Goal: Task Accomplishment & Management: Use online tool/utility

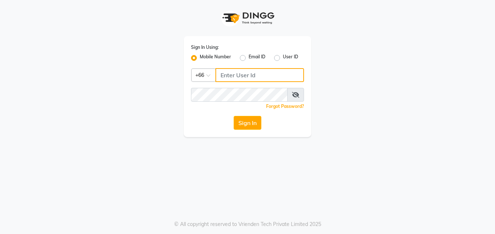
click at [231, 76] on input "Username" at bounding box center [259, 75] width 89 height 14
type input "823854696"
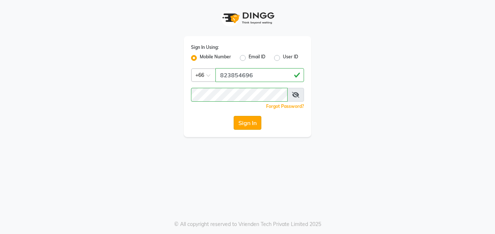
click at [241, 126] on button "Sign In" at bounding box center [248, 123] width 28 height 14
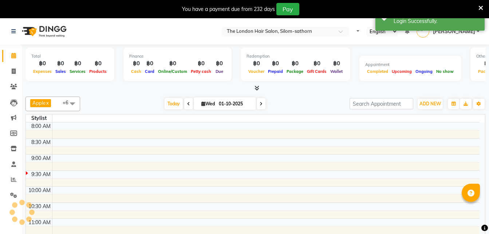
select select "en"
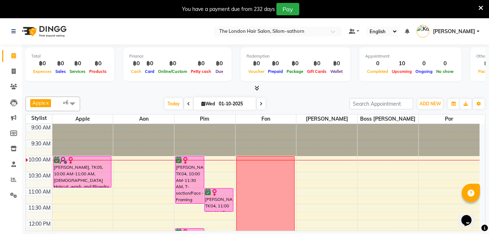
scroll to position [19, 0]
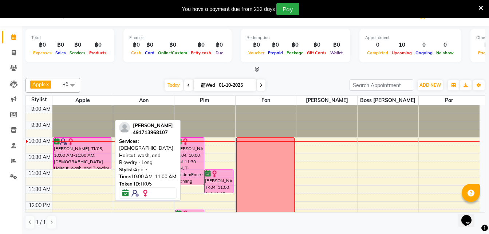
click at [85, 163] on div "[PERSON_NAME], TK05, 10:00 AM-11:00 AM, [DEMOGRAPHIC_DATA] Haircut, wash, and B…" at bounding box center [83, 153] width 58 height 31
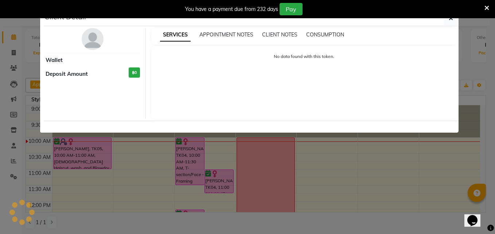
select select "6"
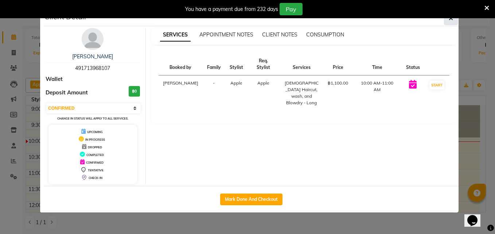
click at [448, 24] on button "button" at bounding box center [451, 18] width 14 height 14
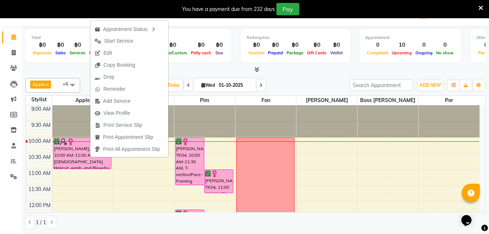
drag, startPoint x: 125, startPoint y: 42, endPoint x: 109, endPoint y: 41, distance: 16.4
click at [109, 41] on span "Start Service" at bounding box center [118, 41] width 29 height 8
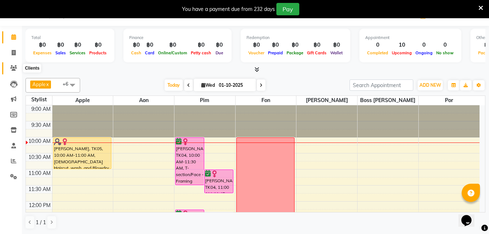
click at [12, 67] on icon at bounding box center [13, 67] width 7 height 5
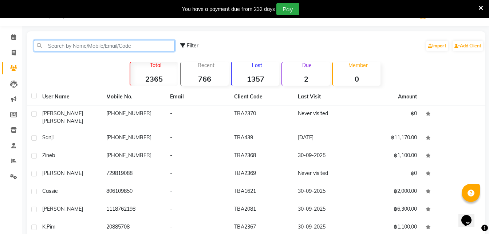
click at [85, 45] on input "text" at bounding box center [104, 45] width 141 height 11
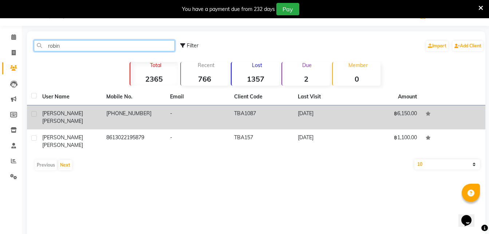
type input "robin"
click at [124, 114] on td "[PHONE_NUMBER]" at bounding box center [134, 117] width 64 height 24
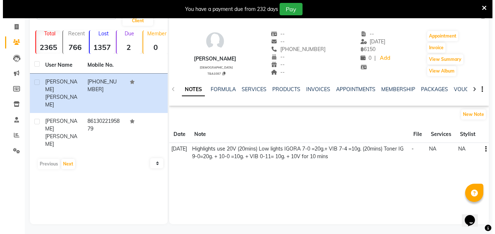
scroll to position [46, 0]
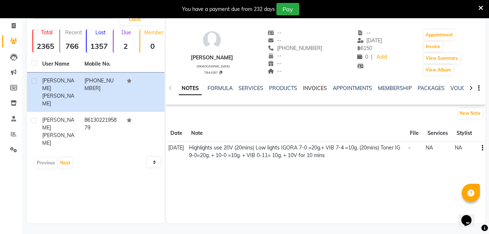
click at [311, 88] on link "INVOICES" at bounding box center [315, 88] width 24 height 7
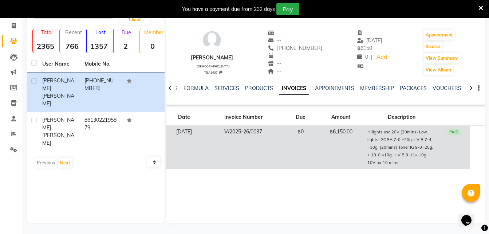
click at [251, 133] on td "V/2025-26/0037" at bounding box center [243, 147] width 82 height 43
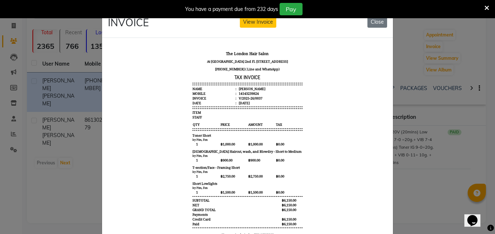
scroll to position [6, 0]
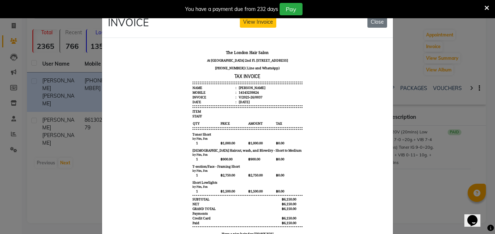
click at [487, 8] on icon at bounding box center [486, 8] width 5 height 7
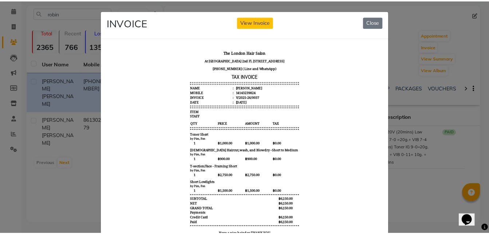
scroll to position [27, 0]
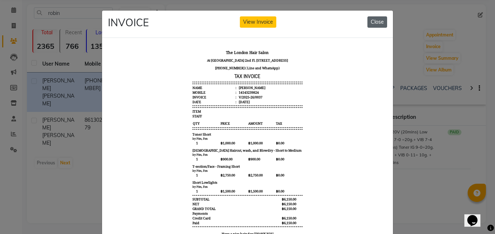
click at [379, 21] on button "Close" at bounding box center [377, 21] width 20 height 11
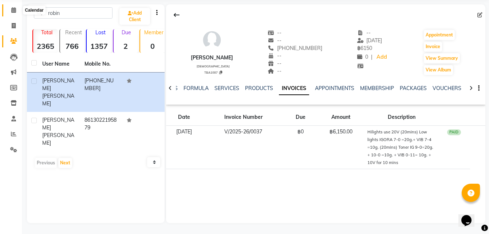
click at [14, 9] on icon at bounding box center [13, 9] width 5 height 5
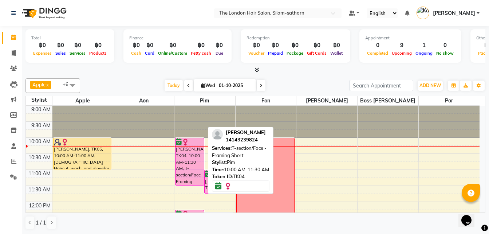
click at [180, 157] on div "[PERSON_NAME], TK04, 10:00 AM-11:30 AM, T-section/Face - Framing Short" at bounding box center [190, 161] width 28 height 47
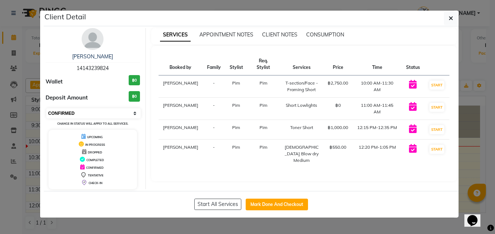
click at [71, 113] on select "Select IN SERVICE CONFIRMED TENTATIVE CHECK IN MARK DONE DROPPED UPCOMING" at bounding box center [93, 113] width 94 height 10
select select "1"
click at [46, 108] on select "Select IN SERVICE CONFIRMED TENTATIVE CHECK IN MARK DONE DROPPED UPCOMING" at bounding box center [93, 113] width 94 height 10
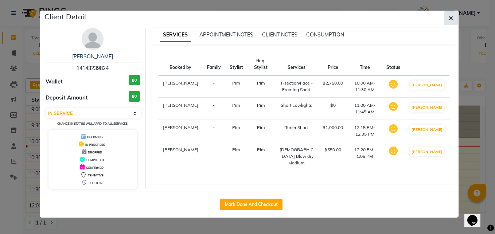
click at [452, 22] on button "button" at bounding box center [451, 18] width 14 height 14
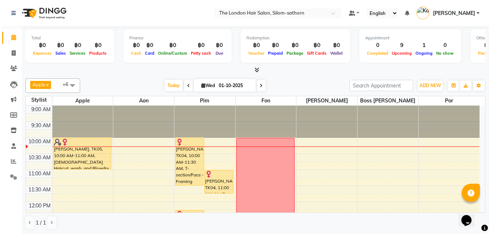
click at [262, 87] on span at bounding box center [261, 85] width 9 height 11
type input "02-10-2025"
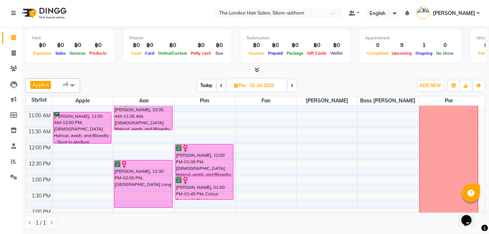
scroll to position [106, 0]
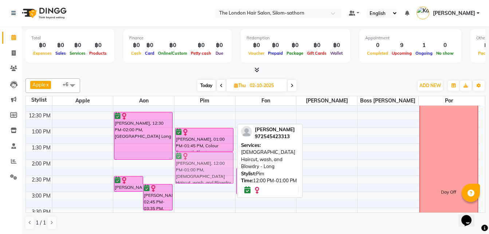
drag, startPoint x: 204, startPoint y: 113, endPoint x: 204, endPoint y: 168, distance: 54.3
click at [204, 168] on div "[PERSON_NAME], 12:00 PM-01:00 PM, [DEMOGRAPHIC_DATA] Haircut, wash, and Blowdry…" at bounding box center [205, 192] width 61 height 384
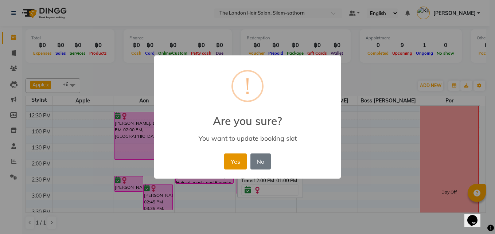
click at [240, 163] on button "Yes" at bounding box center [235, 161] width 22 height 16
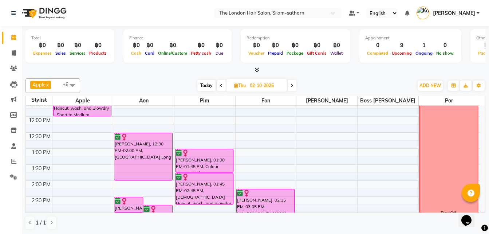
scroll to position [85, 0]
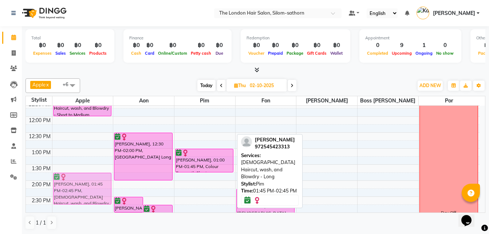
drag, startPoint x: 195, startPoint y: 181, endPoint x: 78, endPoint y: 182, distance: 117.3
click at [78, 182] on tr "[PERSON_NAME], 11:00 AM-12:00 PM, [DEMOGRAPHIC_DATA] Haircut, wash, and Blowdry…" at bounding box center [253, 212] width 454 height 384
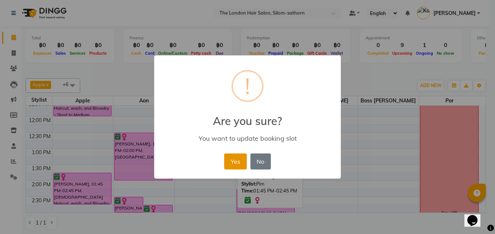
click at [236, 158] on button "Yes" at bounding box center [235, 161] width 22 height 16
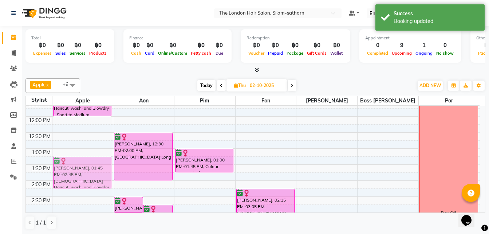
drag, startPoint x: 76, startPoint y: 174, endPoint x: 80, endPoint y: 156, distance: 18.6
click at [80, 156] on div "9:00 AM 9:30 AM 10:00 AM 10:30 AM 11:00 AM 11:30 AM 12:00 PM 12:30 PM 1:00 PM 1…" at bounding box center [253, 212] width 454 height 384
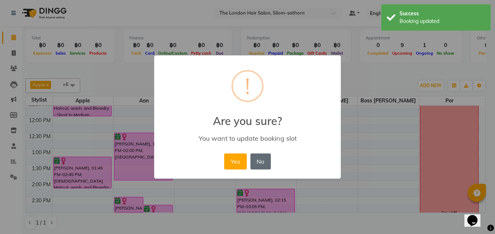
click at [259, 157] on button "No" at bounding box center [260, 161] width 20 height 16
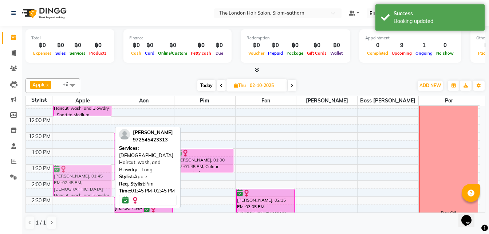
drag, startPoint x: 80, startPoint y: 179, endPoint x: 90, endPoint y: 172, distance: 11.6
click at [90, 172] on div "[PERSON_NAME], 11:00 AM-12:00 PM, [DEMOGRAPHIC_DATA] Haircut, wash, and Blowdry…" at bounding box center [82, 212] width 61 height 384
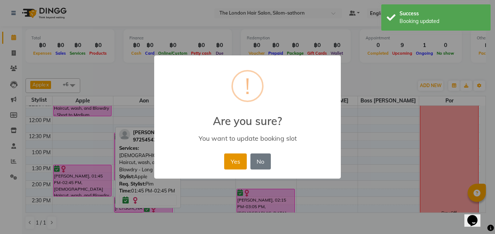
click at [239, 158] on button "Yes" at bounding box center [235, 161] width 22 height 16
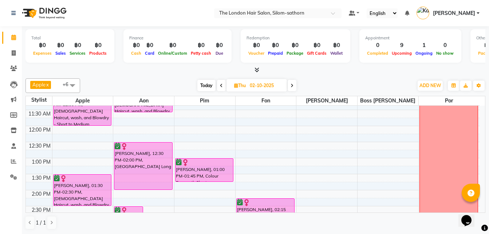
scroll to position [76, 0]
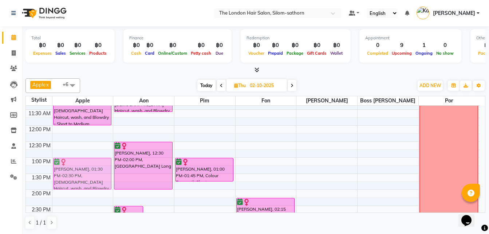
drag, startPoint x: 71, startPoint y: 182, endPoint x: 71, endPoint y: 169, distance: 13.1
click at [71, 169] on div "[PERSON_NAME], 11:00 AM-12:00 PM, [DEMOGRAPHIC_DATA] Haircut, wash, and Blowdry…" at bounding box center [82, 222] width 61 height 384
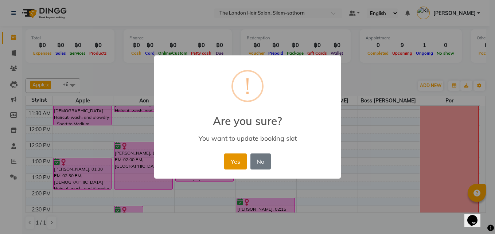
click at [233, 160] on button "Yes" at bounding box center [235, 161] width 22 height 16
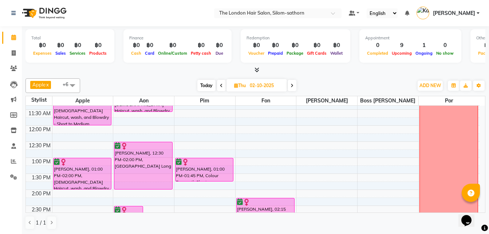
click at [240, 86] on span "Thu" at bounding box center [239, 85] width 15 height 5
select select "10"
select select "2025"
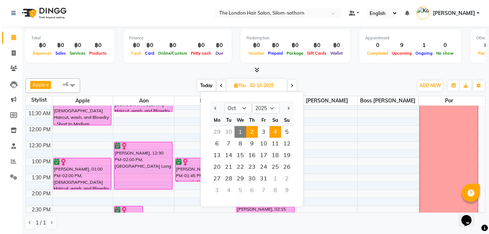
click at [275, 132] on span "4" at bounding box center [276, 132] width 12 height 12
type input "04-10-2025"
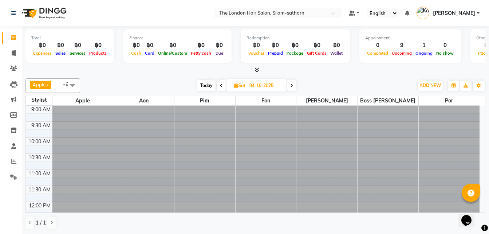
scroll to position [32, 0]
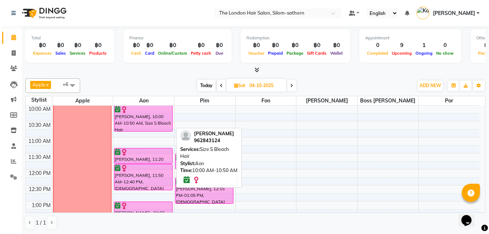
click at [137, 124] on div "[PERSON_NAME], 10:00 AM-10:50 AM, Size S Bleach Hair" at bounding box center [143, 119] width 58 height 26
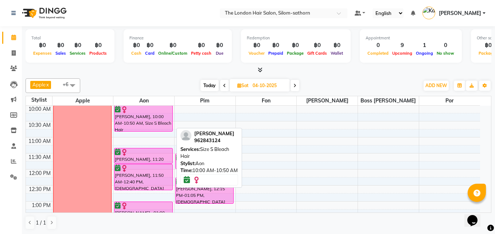
select select "6"
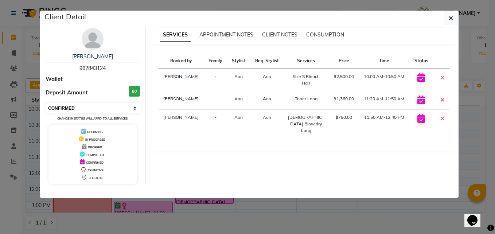
click at [86, 109] on select "Select CONFIRMED TENTATIVE" at bounding box center [93, 108] width 94 height 10
click at [455, 17] on button "button" at bounding box center [451, 18] width 14 height 14
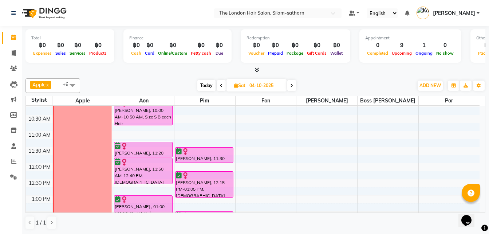
scroll to position [38, 0]
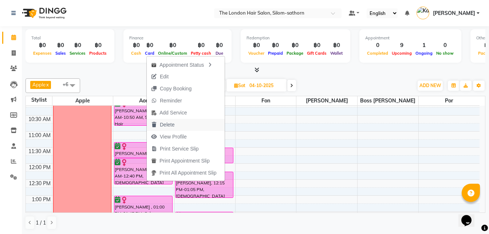
click at [169, 124] on span "Delete" at bounding box center [167, 125] width 15 height 8
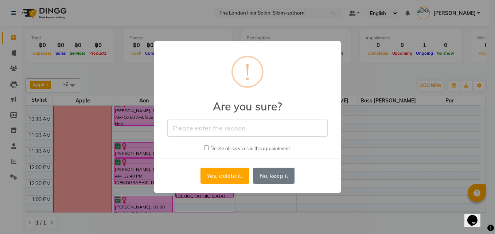
click at [204, 149] on input "checkbox" at bounding box center [206, 147] width 5 height 5
checkbox input "true"
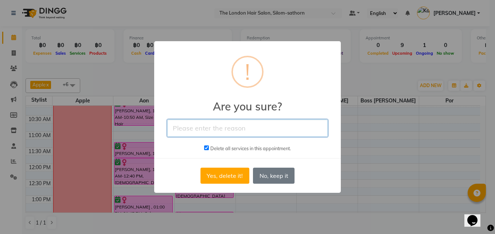
click at [194, 130] on input "text" at bounding box center [247, 127] width 160 height 17
type input "cancelled"
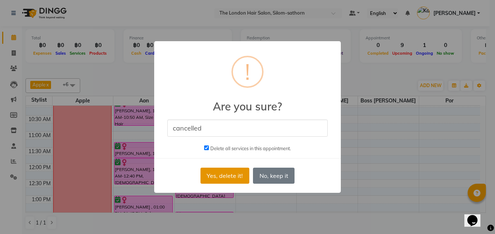
click at [226, 172] on button "Yes, delete it!" at bounding box center [224, 176] width 49 height 16
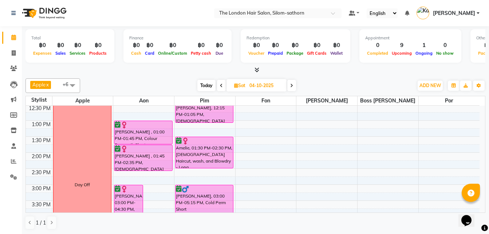
scroll to position [0, 0]
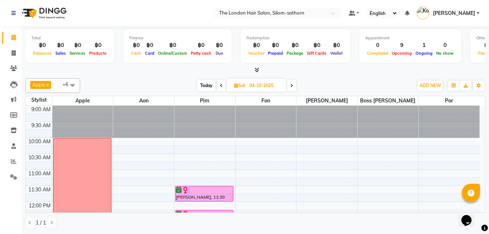
click at [201, 86] on span "Today" at bounding box center [206, 85] width 18 height 11
type input "01-10-2025"
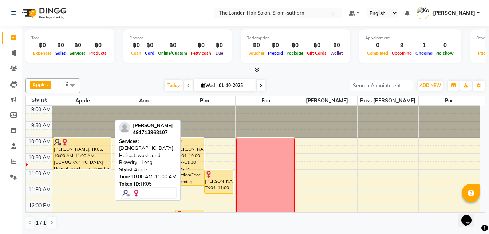
click at [86, 152] on div "[PERSON_NAME], TK05, 10:00 AM-11:00 AM, [DEMOGRAPHIC_DATA] Haircut, wash, and B…" at bounding box center [83, 153] width 58 height 31
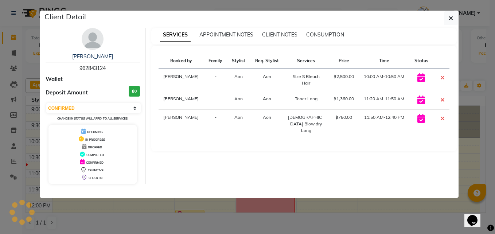
select select "1"
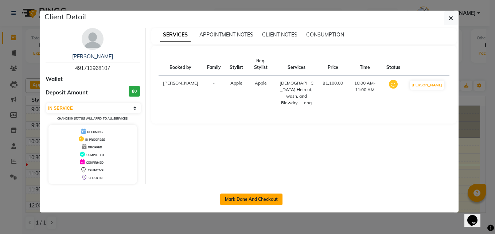
click at [237, 201] on button "Mark Done And Checkout" at bounding box center [251, 199] width 62 height 12
select select "service"
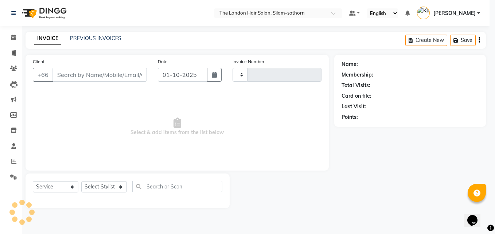
type input "1834"
select select "6977"
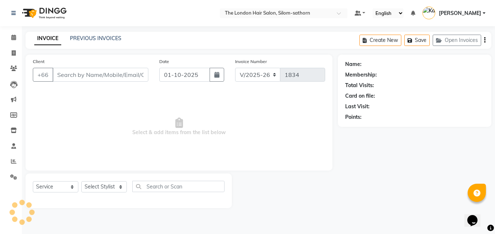
type input "491713968107"
select select "56710"
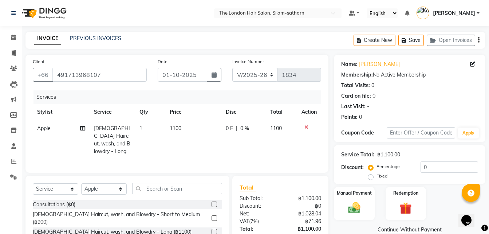
scroll to position [58, 0]
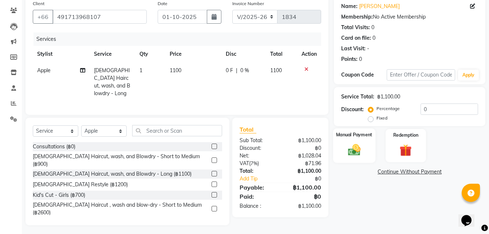
click at [353, 155] on img at bounding box center [354, 149] width 20 height 15
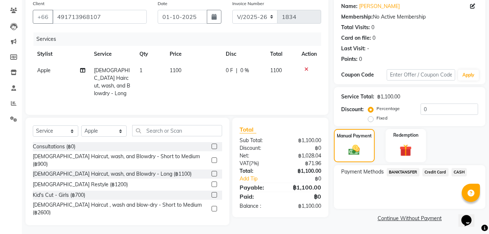
click at [437, 171] on span "Credit Card" at bounding box center [436, 172] width 26 height 8
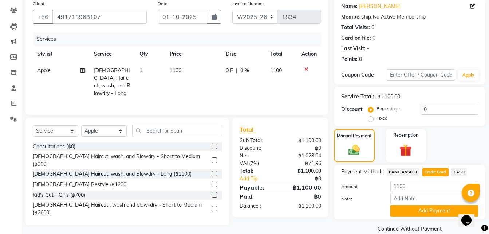
scroll to position [69, 0]
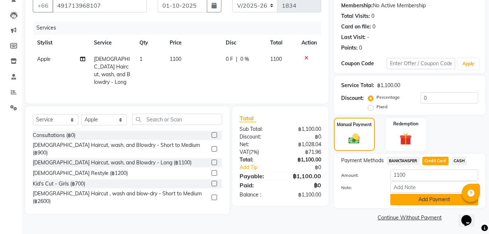
click at [413, 199] on button "Add Payment" at bounding box center [435, 199] width 88 height 11
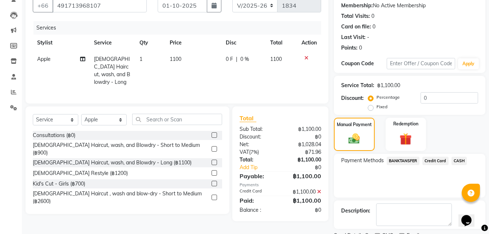
scroll to position [100, 0]
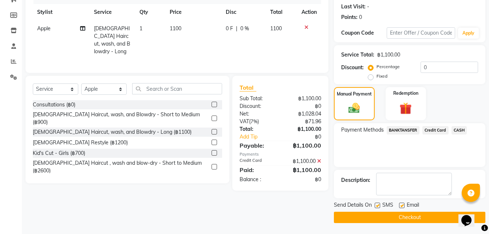
click at [396, 215] on button "Checkout" at bounding box center [410, 217] width 152 height 11
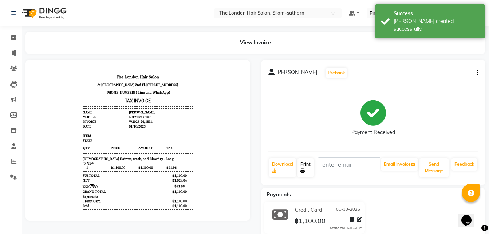
click at [306, 167] on link "Print" at bounding box center [306, 167] width 17 height 19
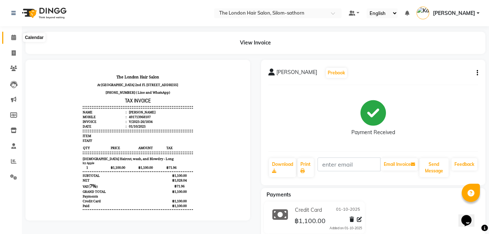
click at [13, 36] on icon at bounding box center [13, 37] width 5 height 5
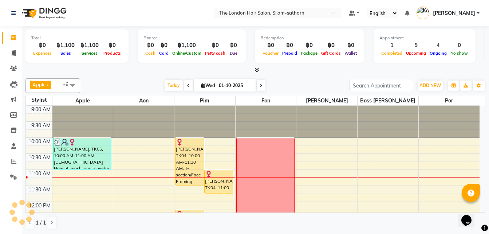
click at [220, 84] on input "01-10-2025" at bounding box center [235, 85] width 36 height 11
select select "10"
select select "2025"
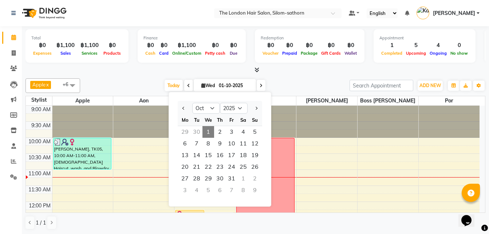
scroll to position [0, 0]
click at [209, 111] on select "Jan Feb Mar Apr May Jun [DATE] Aug Sep Oct Nov Dec" at bounding box center [206, 107] width 28 height 11
select select "11"
click at [192, 102] on select "Jan Feb Mar Apr May Jun [DATE] Aug Sep Oct Nov Dec" at bounding box center [206, 107] width 28 height 11
click at [252, 167] on span "23" at bounding box center [255, 167] width 12 height 12
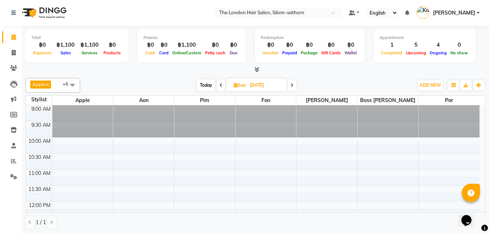
scroll to position [0, 0]
click at [204, 84] on span "Today" at bounding box center [206, 85] width 18 height 11
type input "01-10-2025"
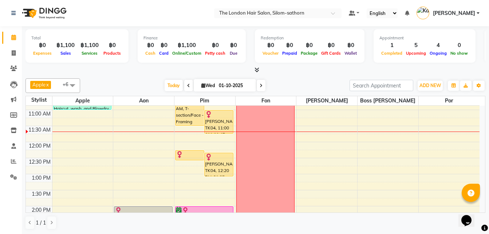
scroll to position [0, 0]
click at [212, 85] on span "Wed" at bounding box center [208, 84] width 17 height 5
select select "10"
select select "2025"
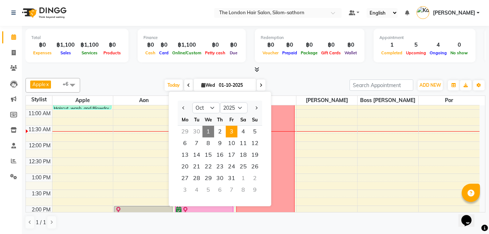
click at [234, 134] on span "3" at bounding box center [232, 132] width 12 height 12
type input "03-10-2025"
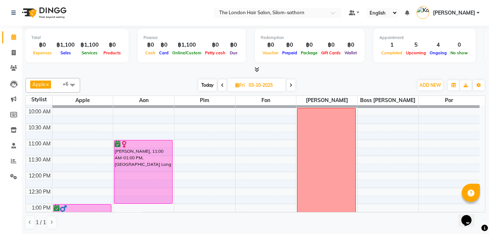
scroll to position [0, 0]
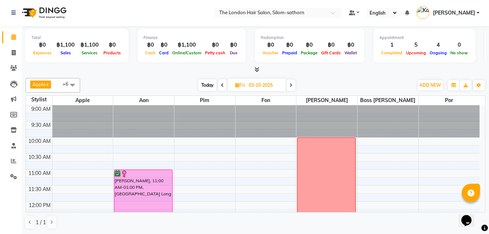
click at [474, 15] on span "[PERSON_NAME]" at bounding box center [454, 13] width 42 height 8
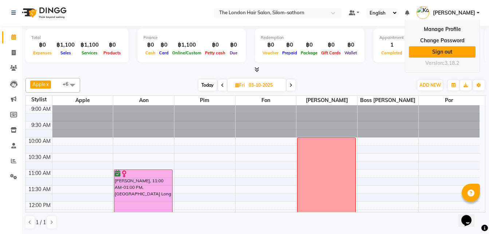
click at [439, 52] on link "Sign out" at bounding box center [442, 51] width 67 height 11
